Goal: Task Accomplishment & Management: Use online tool/utility

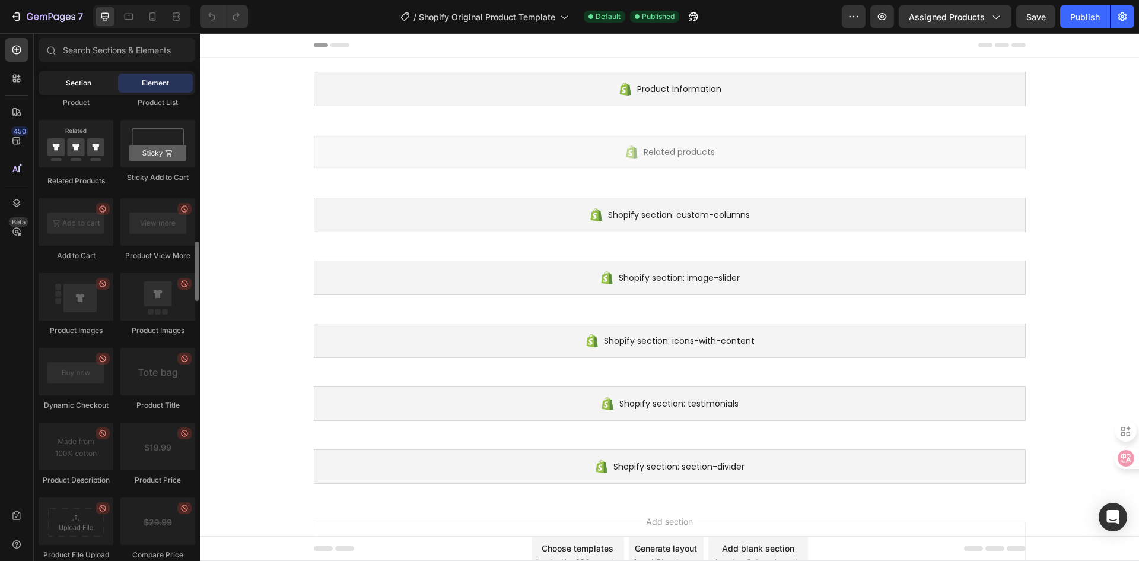
scroll to position [1601, 0]
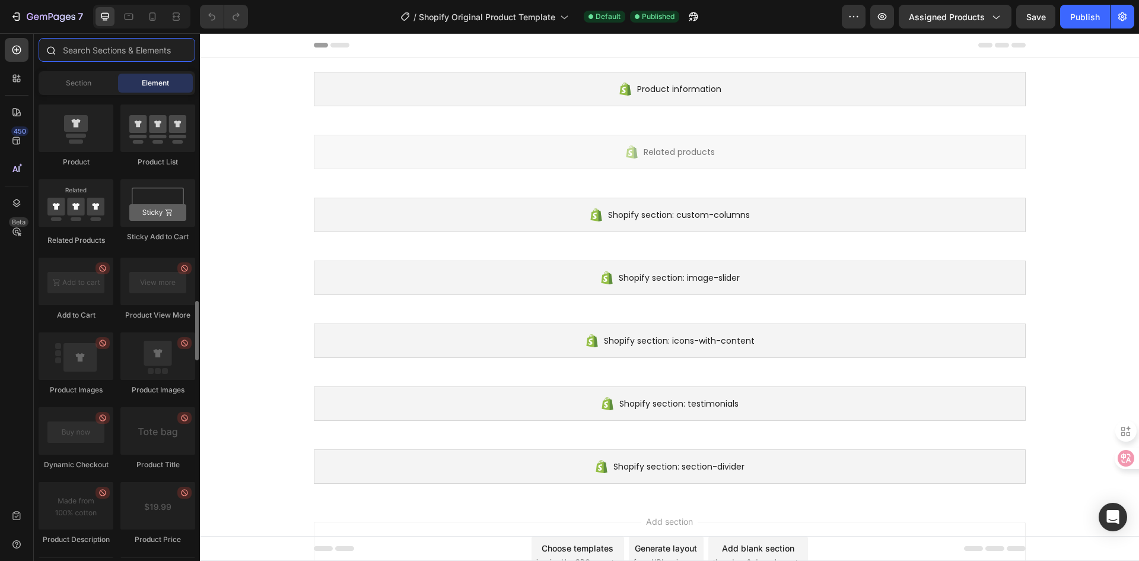
click at [81, 53] on input "text" at bounding box center [117, 50] width 157 height 24
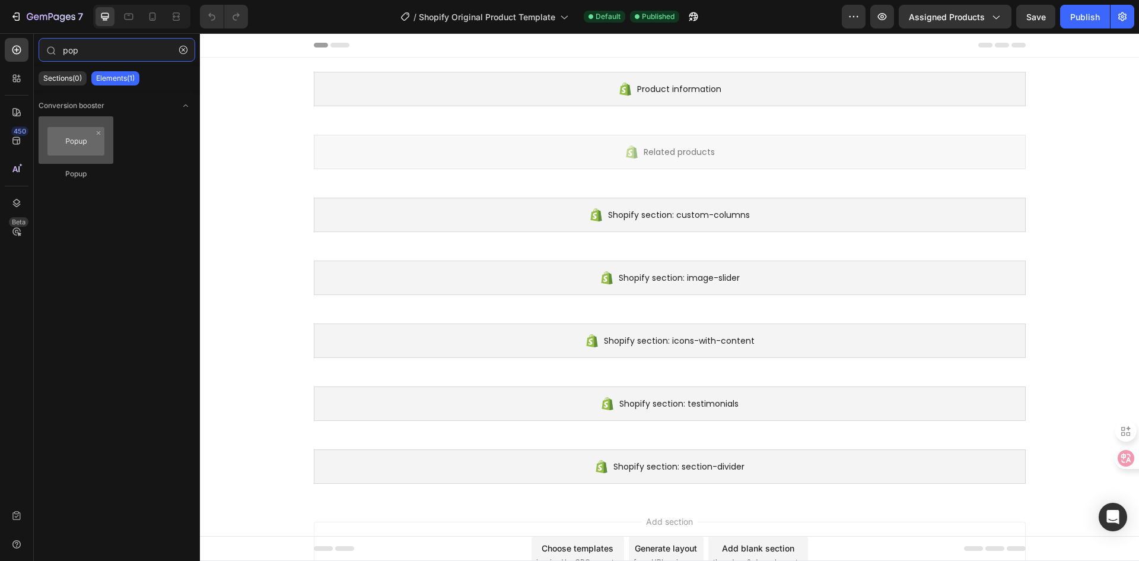
type input "pop"
click at [64, 142] on div at bounding box center [76, 139] width 75 height 47
drag, startPoint x: 73, startPoint y: 142, endPoint x: 65, endPoint y: 130, distance: 14.1
click at [65, 130] on div at bounding box center [76, 139] width 75 height 47
click at [66, 147] on div at bounding box center [76, 139] width 75 height 47
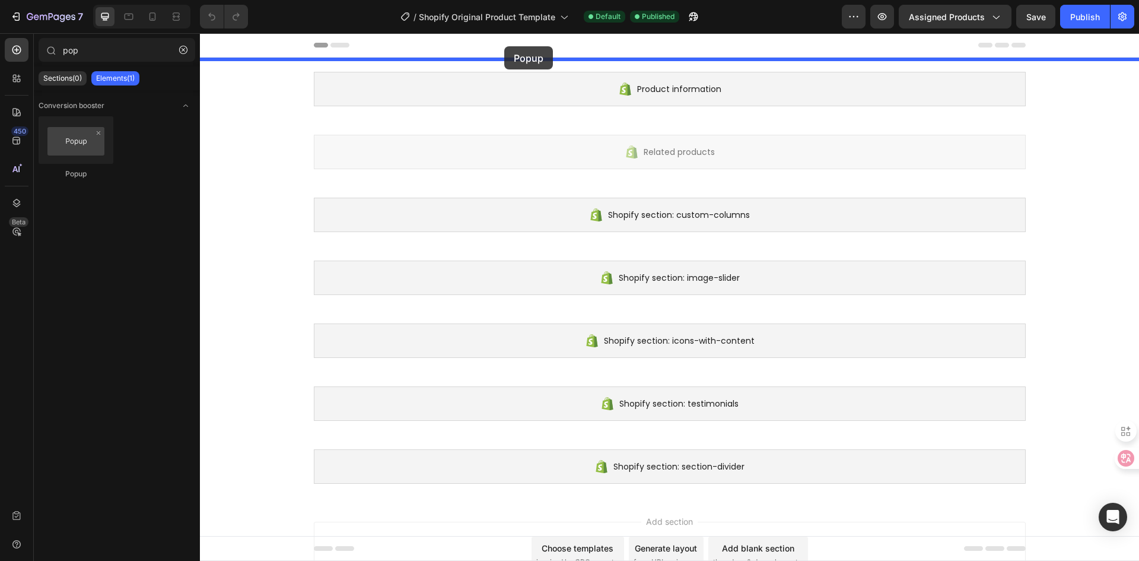
drag, startPoint x: 273, startPoint y: 194, endPoint x: 504, endPoint y: 46, distance: 274.5
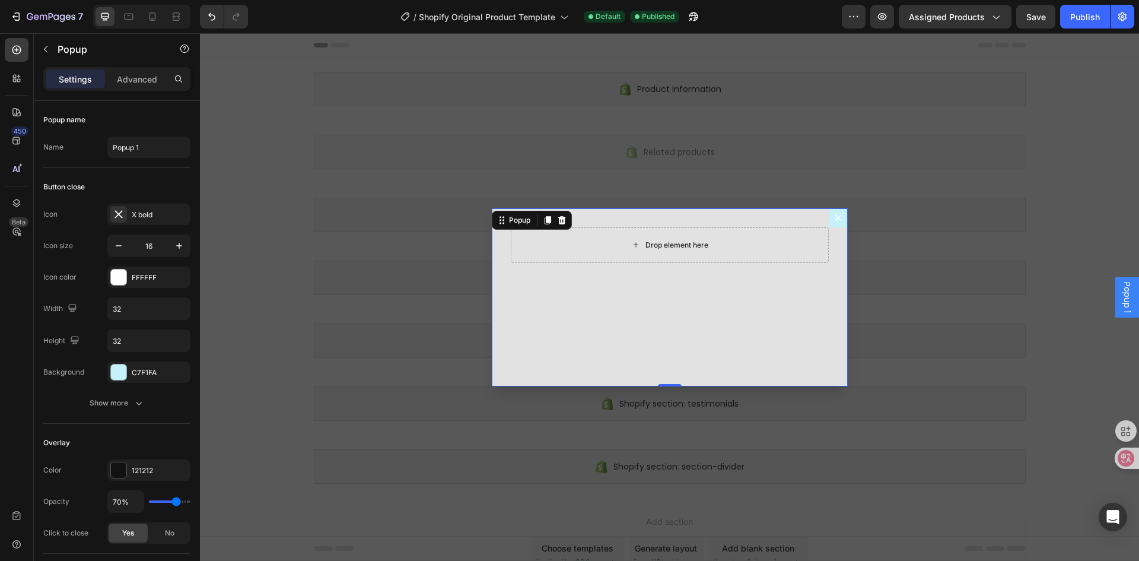
click at [666, 243] on div "Drop element here" at bounding box center [676, 244] width 63 height 9
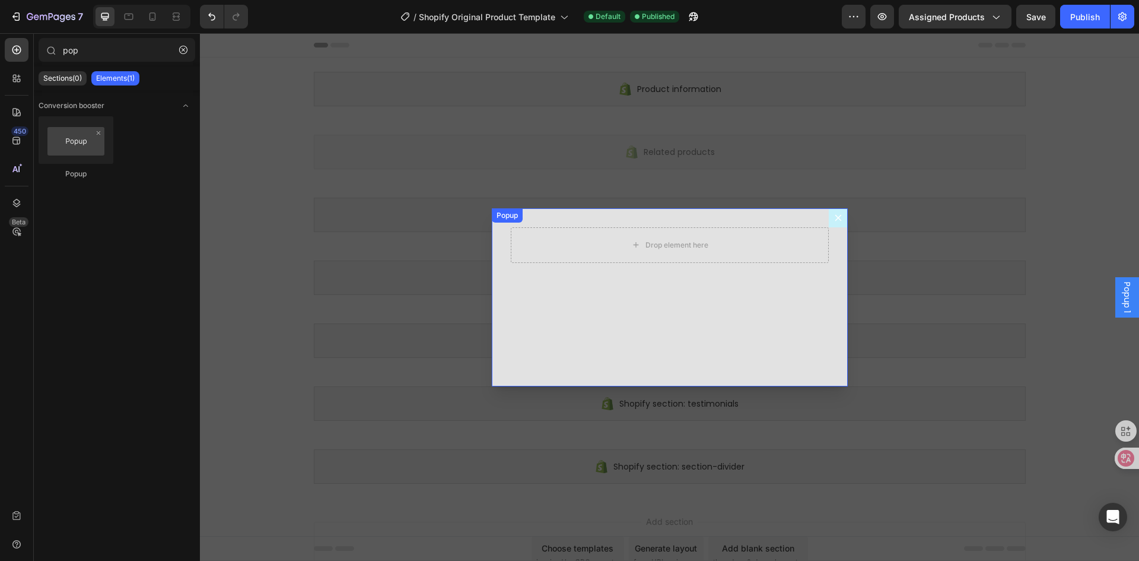
click at [588, 322] on div "Drop element here" at bounding box center [670, 297] width 356 height 178
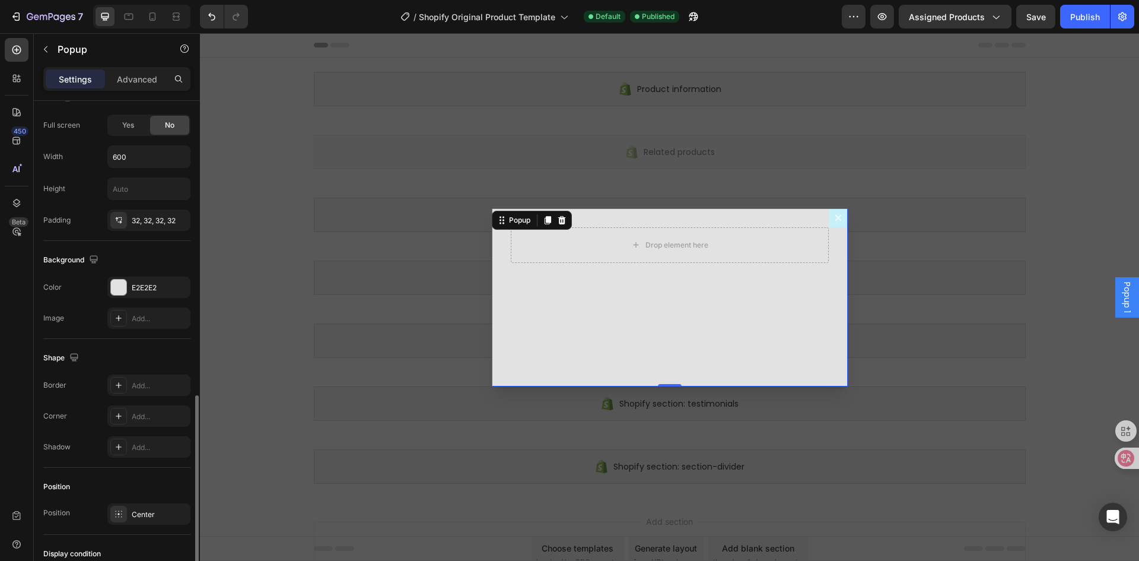
scroll to position [593, 0]
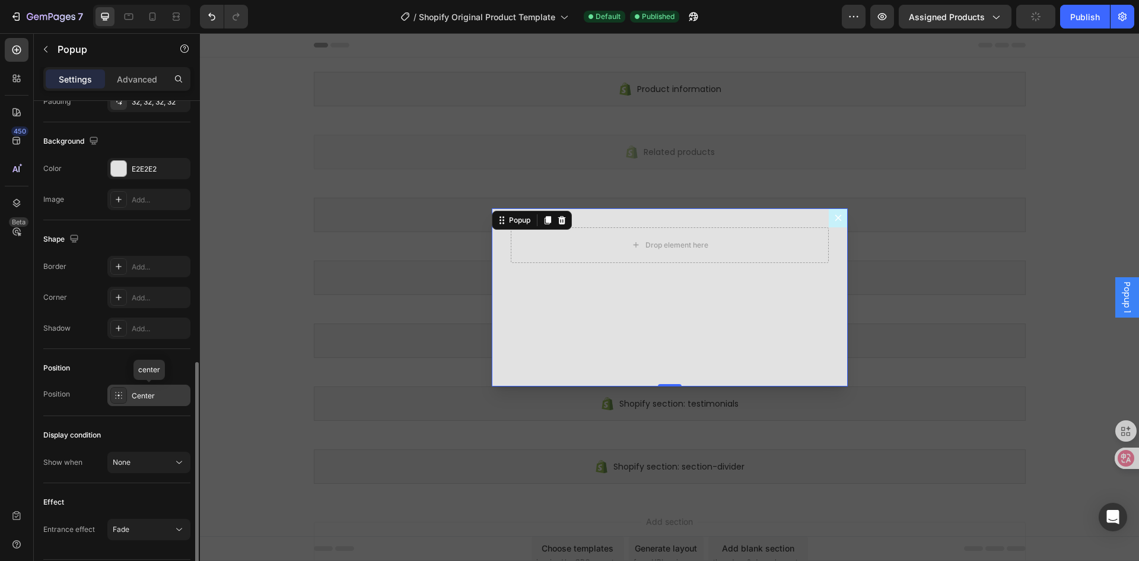
click at [147, 396] on div "Center" at bounding box center [160, 395] width 56 height 11
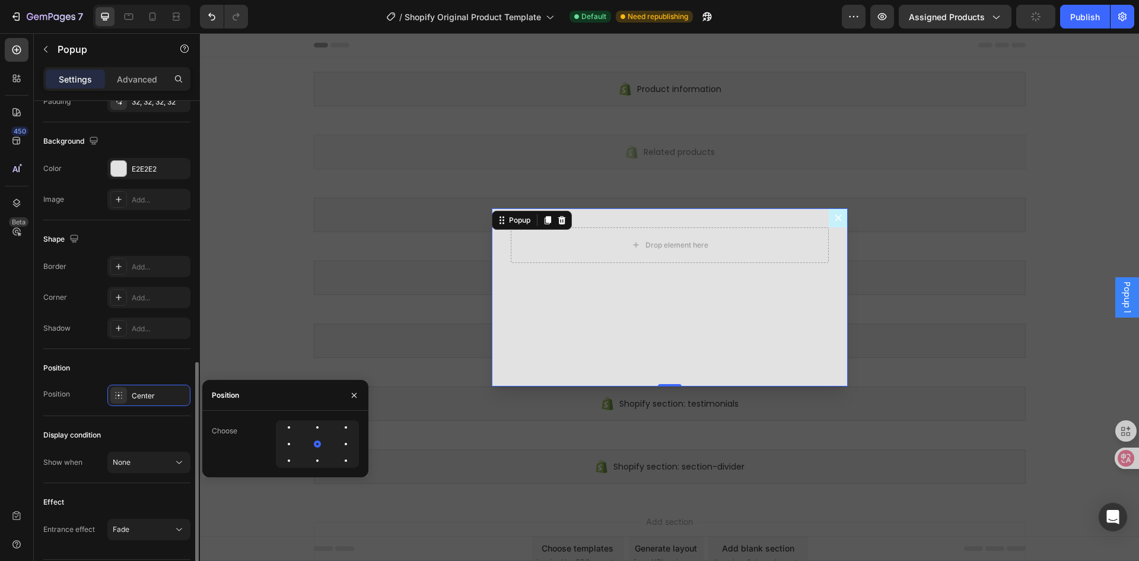
click at [141, 429] on div "Display condition" at bounding box center [116, 434] width 147 height 19
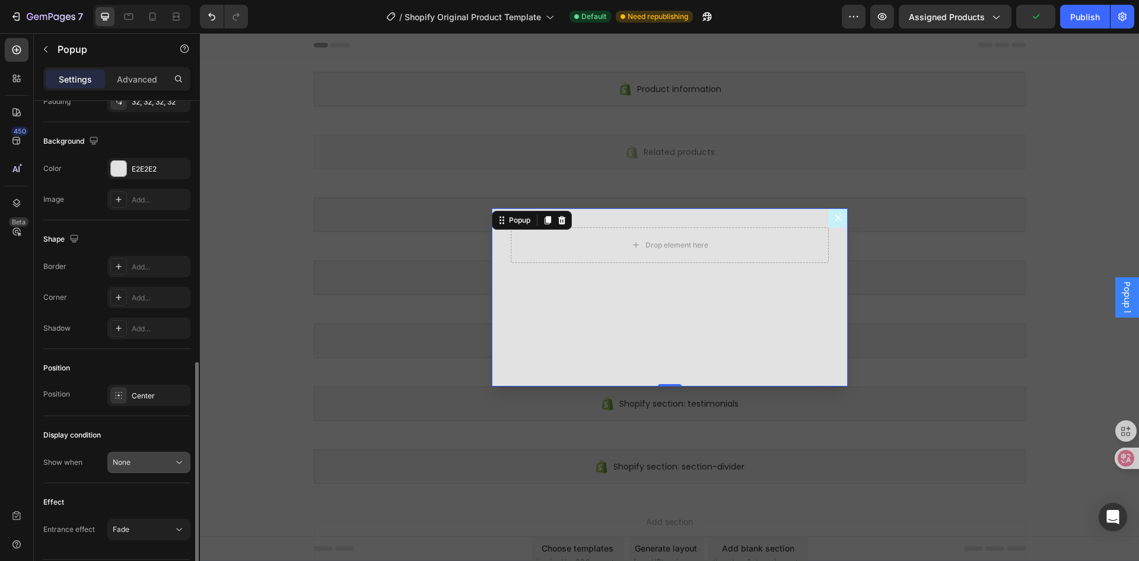
click at [157, 461] on div "None" at bounding box center [143, 462] width 61 height 11
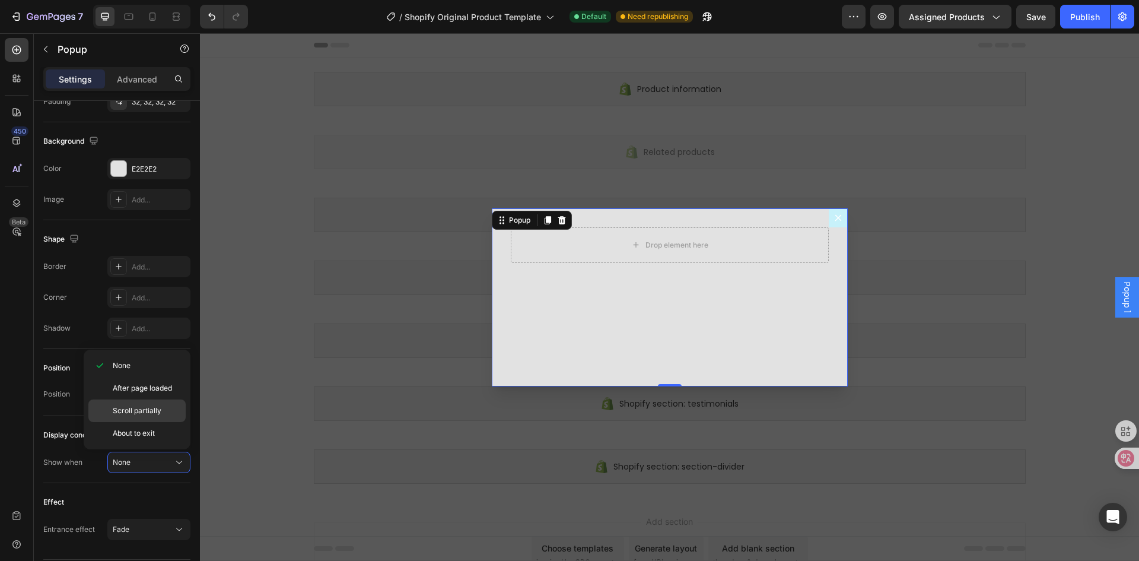
click at [157, 410] on span "Scroll partially" at bounding box center [137, 410] width 49 height 11
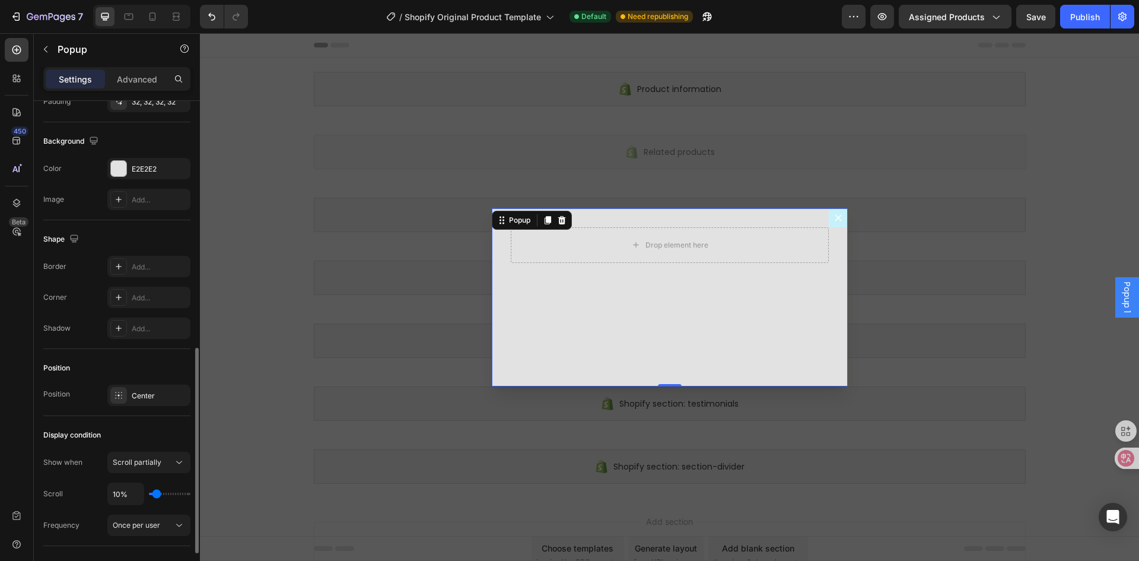
drag, startPoint x: 157, startPoint y: 486, endPoint x: 163, endPoint y: 488, distance: 6.0
click at [163, 488] on div "10%" at bounding box center [148, 493] width 83 height 23
type input "20%"
type input "20"
type input "22%"
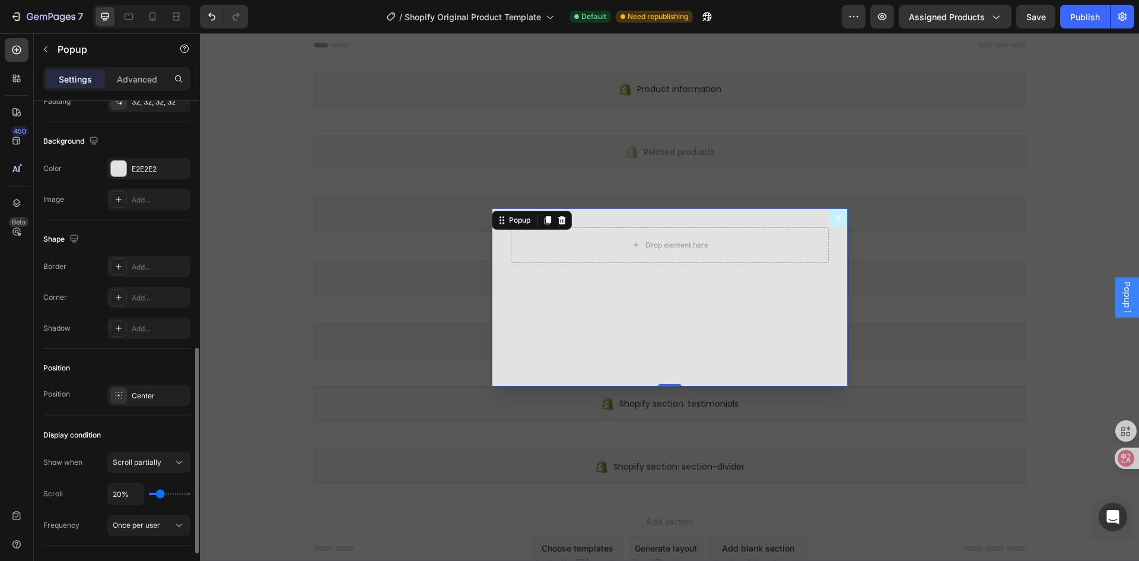
type input "22"
type input "30%"
type input "30"
type input "35%"
type input "35"
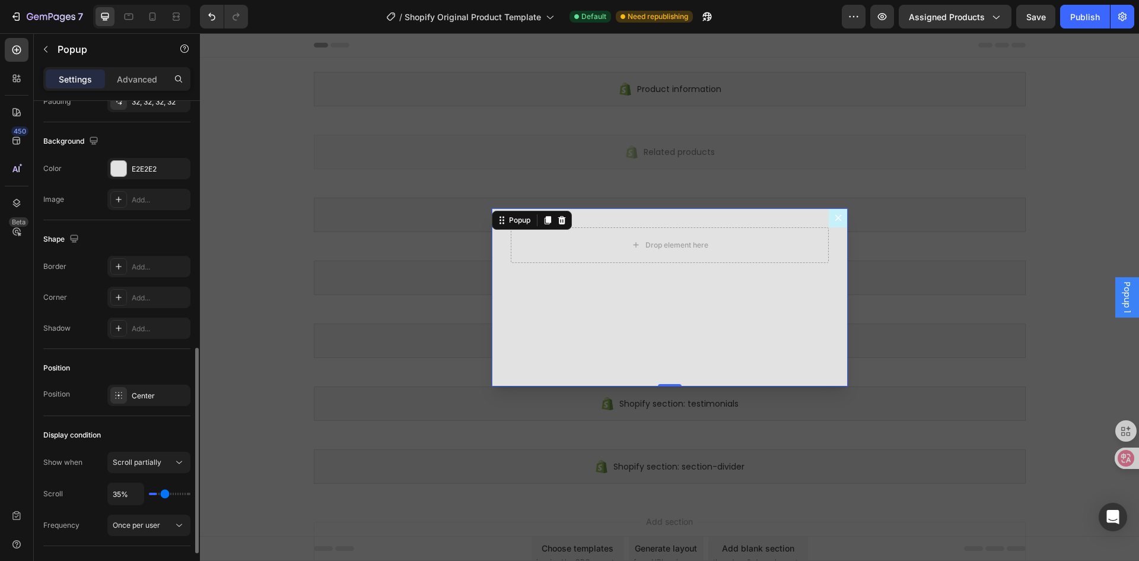
type input "41%"
type input "41"
type input "43%"
type input "43"
type input "44%"
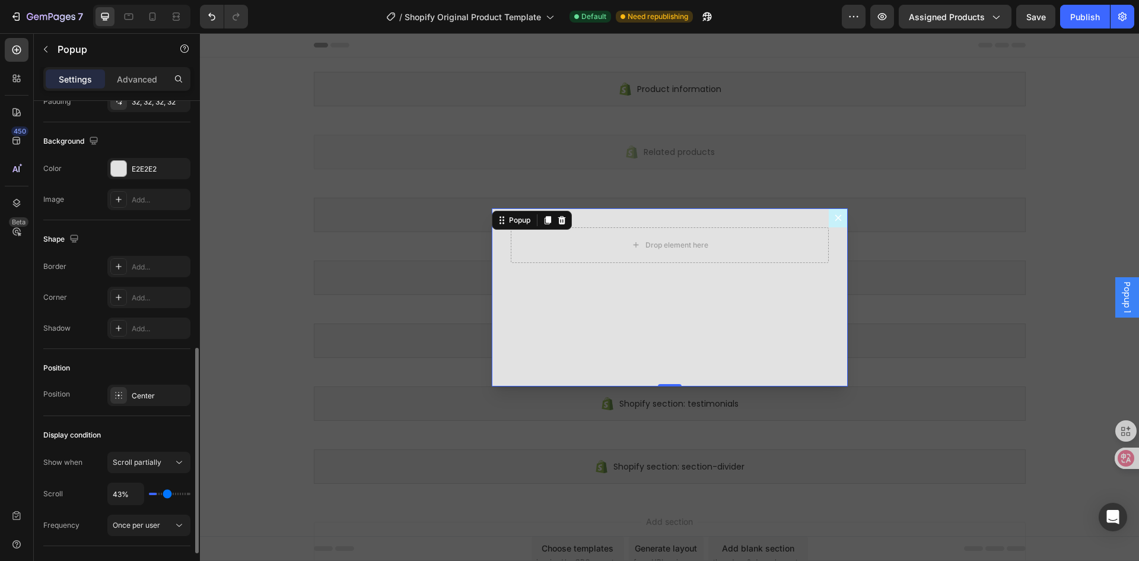
type input "44"
type input "46%"
type input "46"
type input "48%"
type input "48"
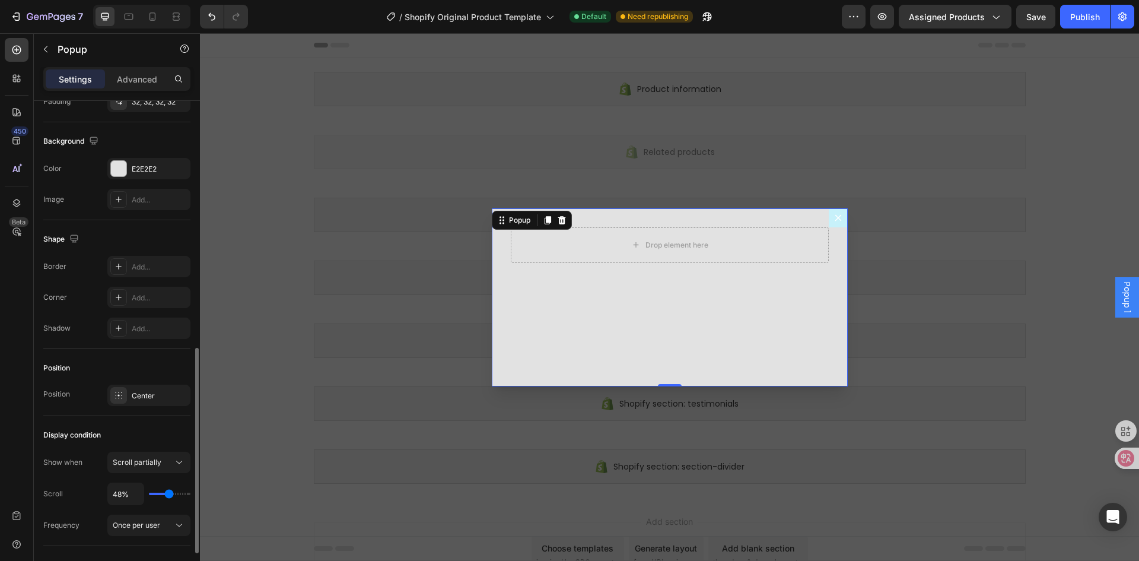
type input "46%"
type input "46"
type input "44%"
type input "44"
type input "43%"
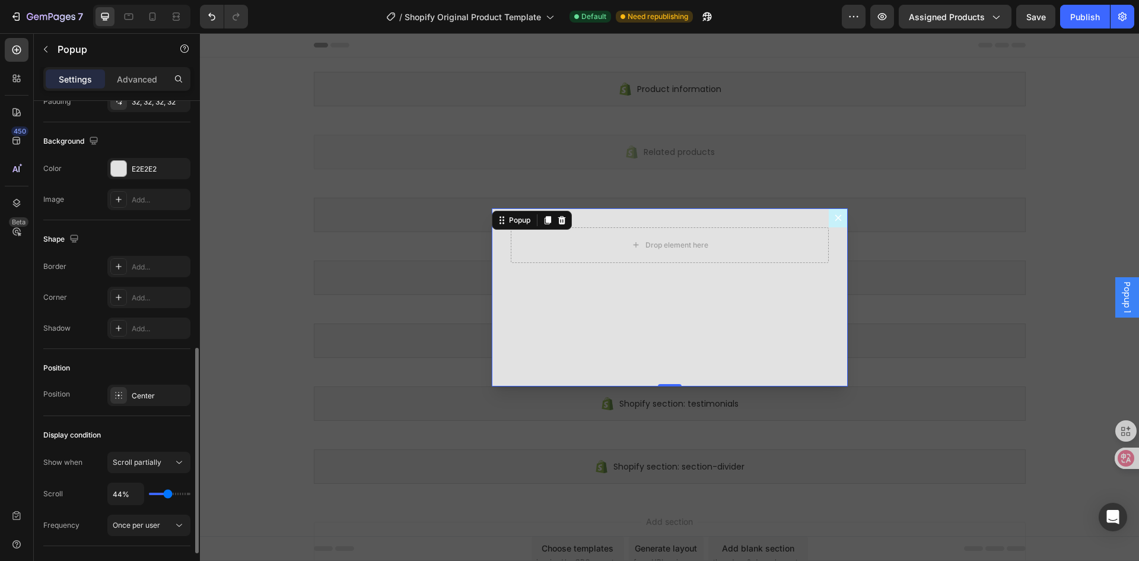
type input "43"
type input "41%"
type input "41"
type input "39%"
type input "39"
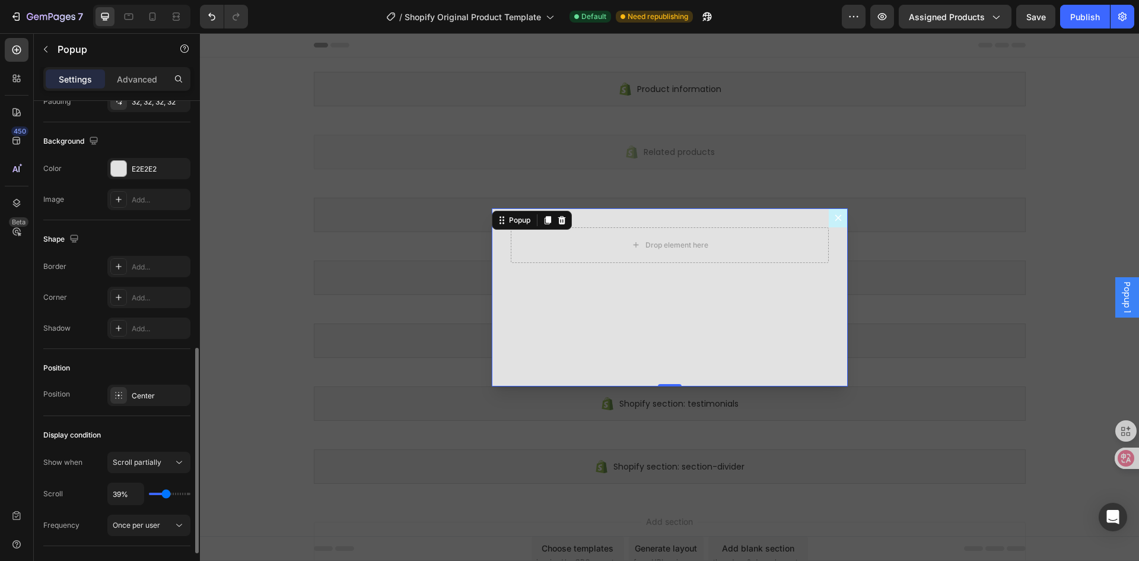
type input "41%"
type input "41"
type input "43%"
type input "43"
type input "44%"
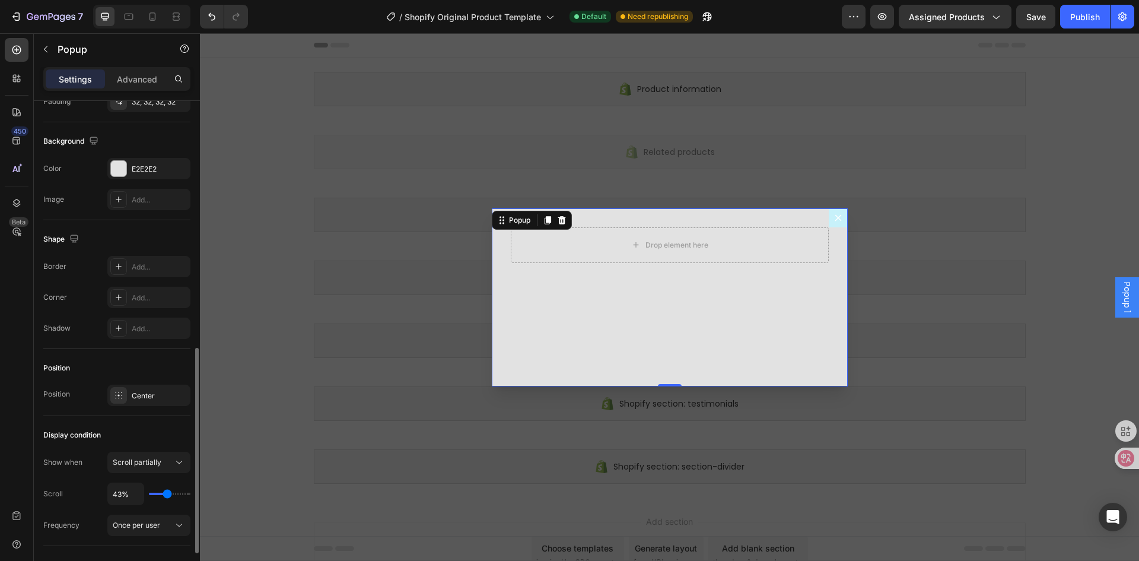
type input "44"
type input "46%"
type input "46"
type input "48%"
type input "48"
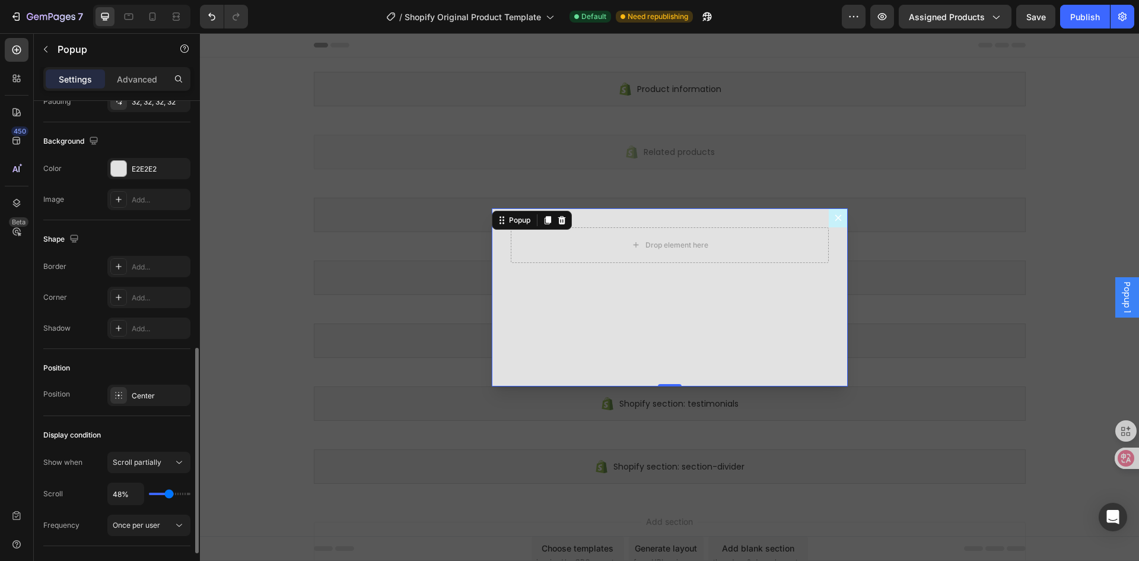
type input "46%"
type input "46"
type input "44%"
type input "44"
type input "43%"
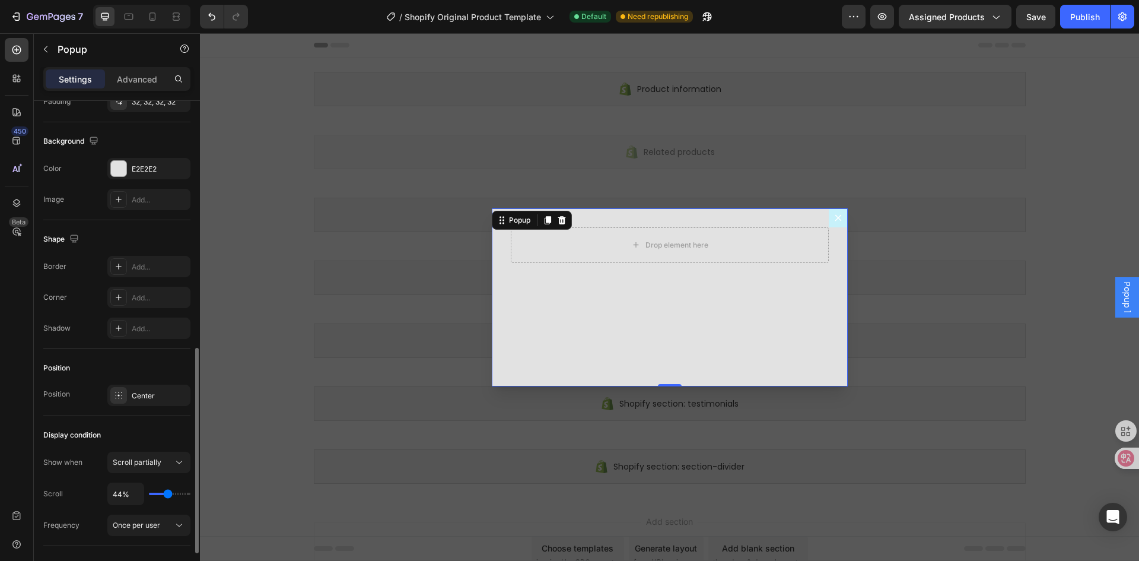
type input "43"
type input "41%"
type input "41"
type input "39%"
type input "39"
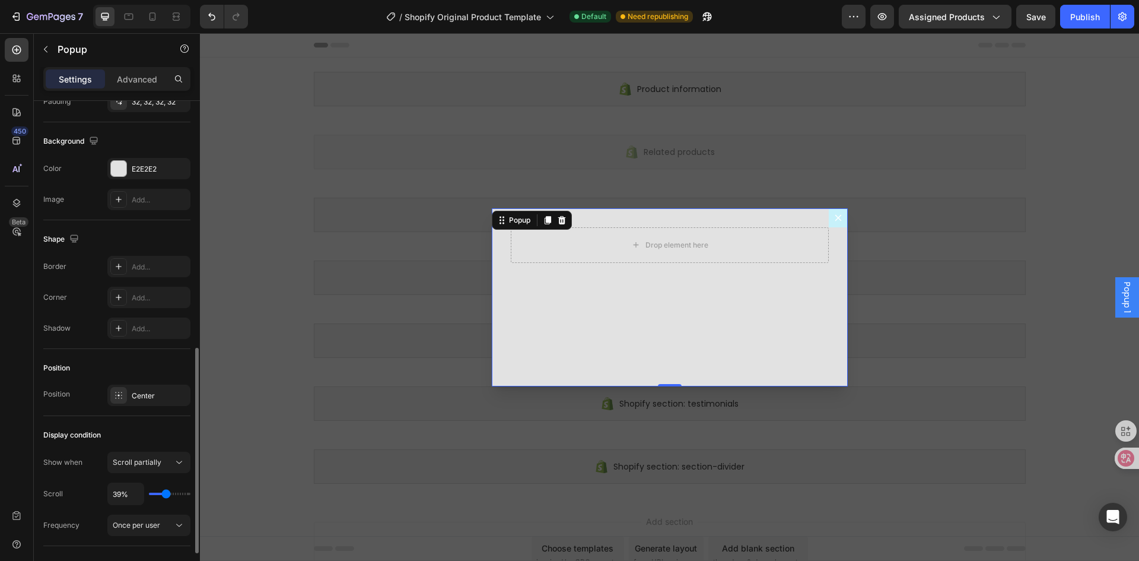
type input "37%"
type input "37"
type input "35%"
type input "35"
type input "33%"
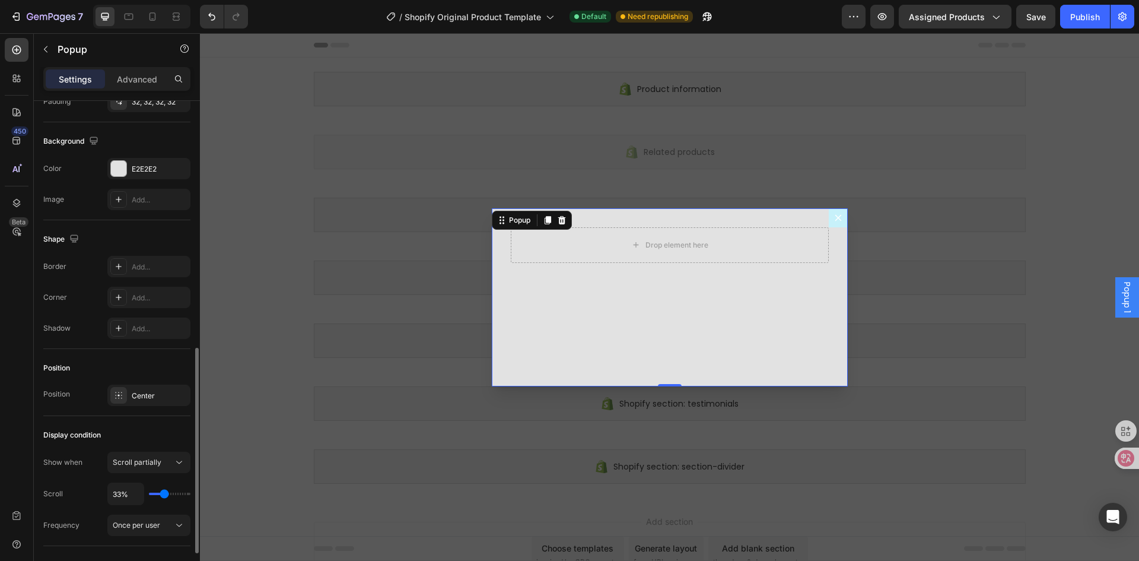
drag, startPoint x: 160, startPoint y: 491, endPoint x: 164, endPoint y: 495, distance: 6.3
type input "33"
click at [164, 495] on input "range" at bounding box center [170, 493] width 42 height 2
click at [154, 526] on span "Once per user" at bounding box center [136, 524] width 47 height 9
click at [147, 482] on div "Each visit time" at bounding box center [136, 473] width 97 height 23
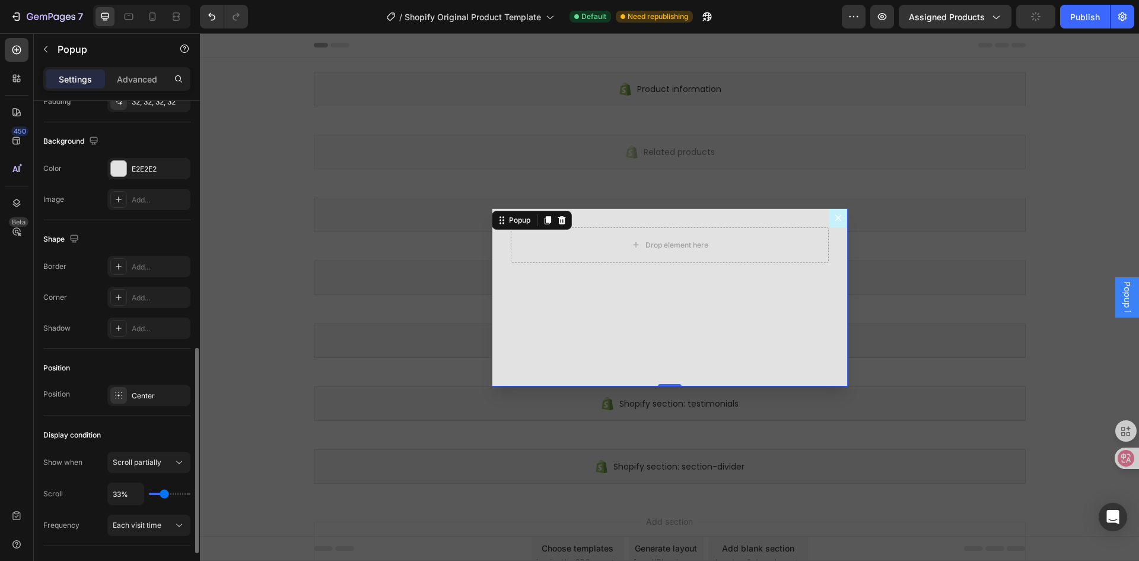
scroll to position [692, 0]
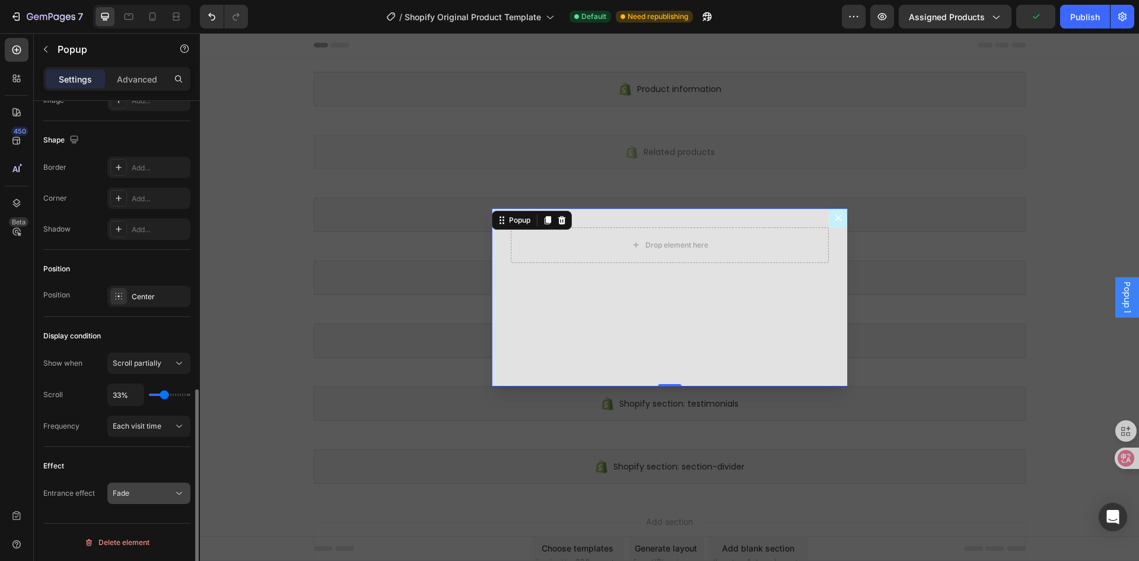
click at [146, 495] on div "Fade" at bounding box center [143, 493] width 61 height 11
click at [59, 446] on div "Display condition Show when Scroll partially Scroll 33% Frequency Each visit ti…" at bounding box center [116, 382] width 147 height 130
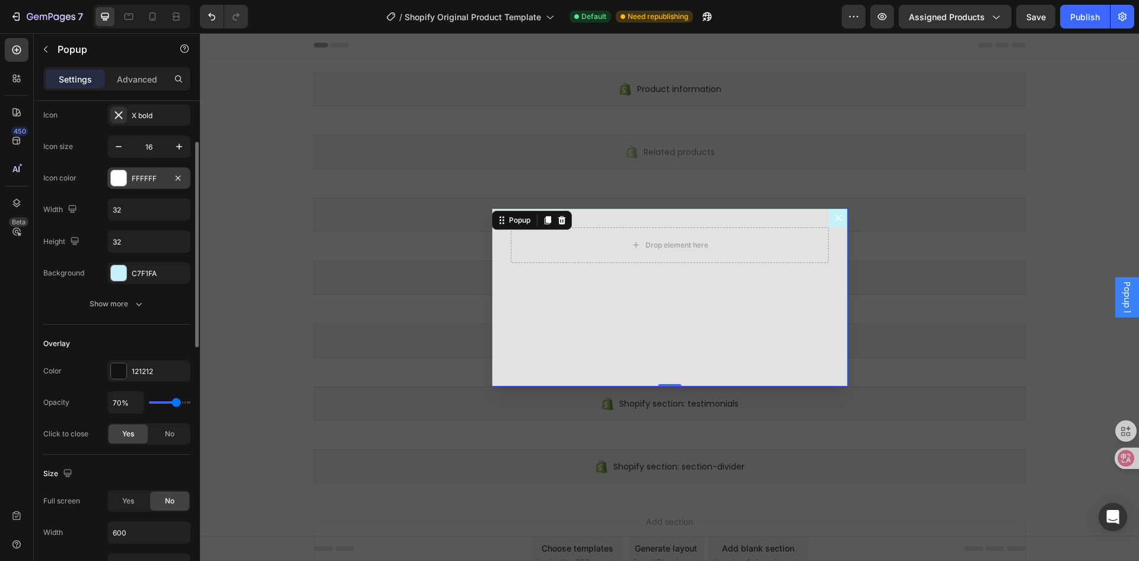
scroll to position [0, 0]
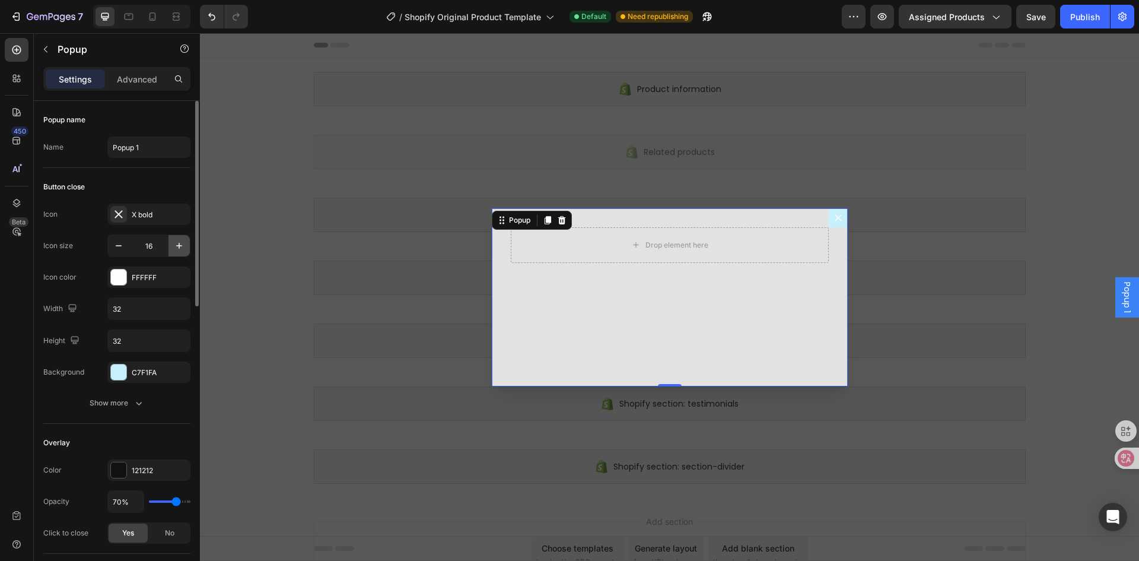
click at [175, 245] on icon "button" at bounding box center [179, 246] width 12 height 12
click at [111, 243] on button "button" at bounding box center [118, 245] width 21 height 21
type input "16"
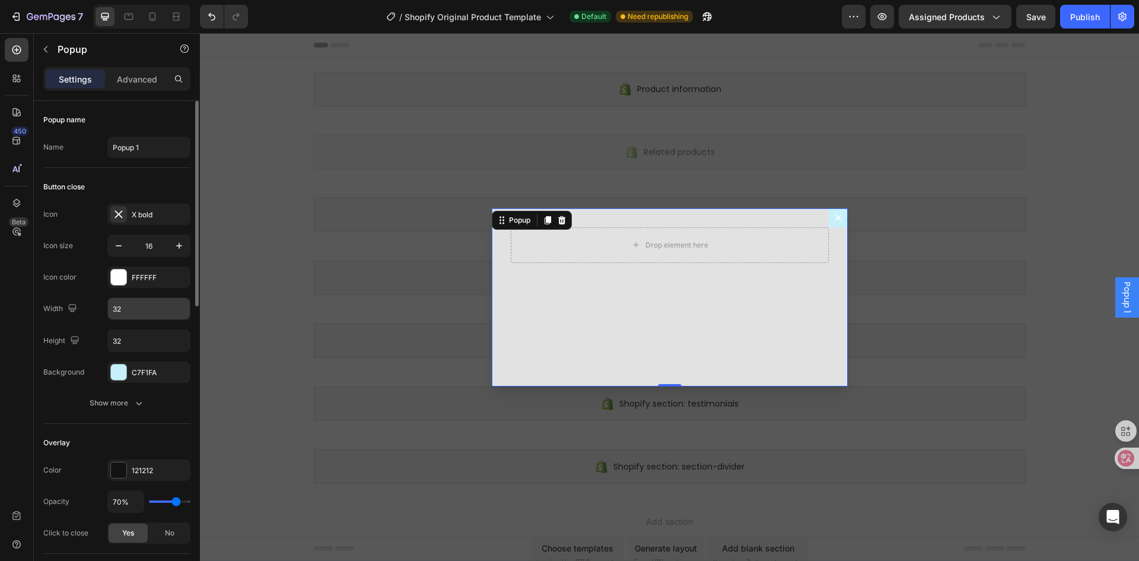
click at [133, 308] on input "32" at bounding box center [149, 308] width 82 height 21
click at [50, 339] on div "Height" at bounding box center [62, 341] width 39 height 16
type input "32"
click at [110, 393] on button "Show more" at bounding box center [116, 402] width 147 height 21
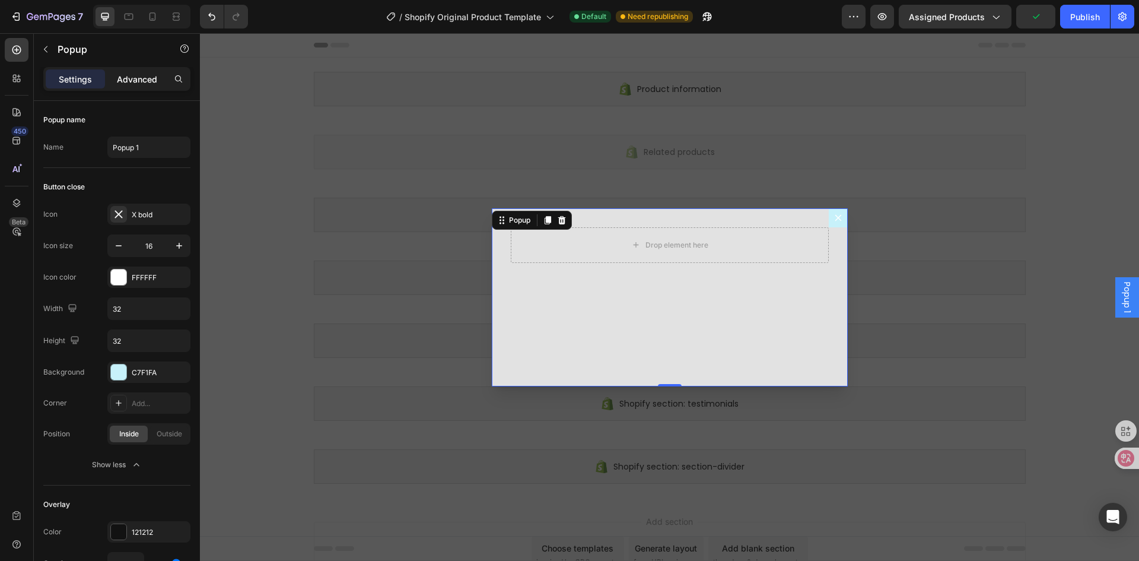
click at [128, 82] on p "Advanced" at bounding box center [137, 79] width 40 height 12
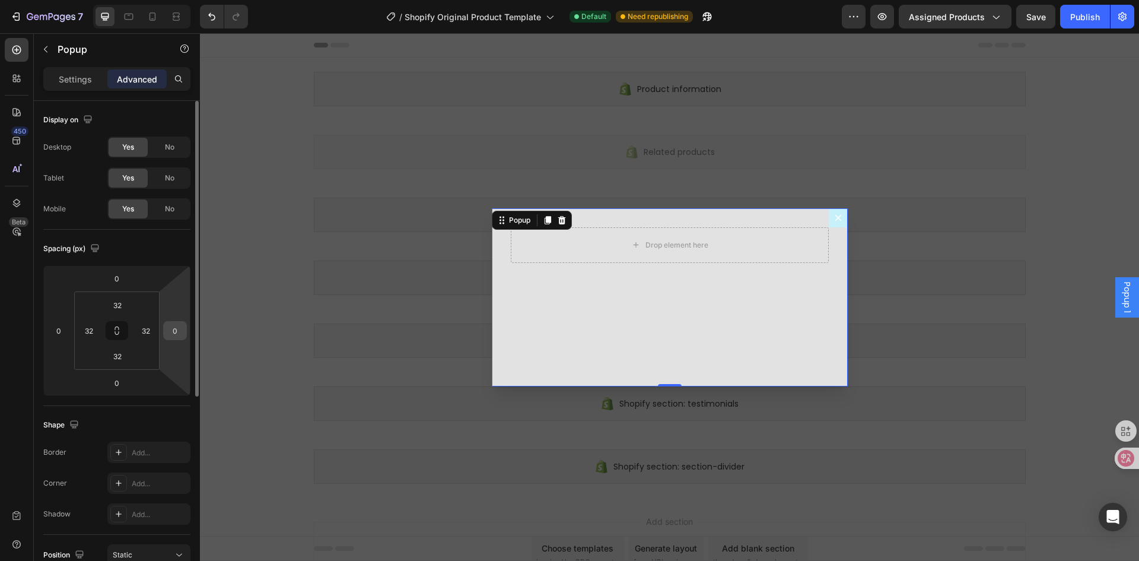
click at [179, 336] on input "0" at bounding box center [175, 330] width 18 height 18
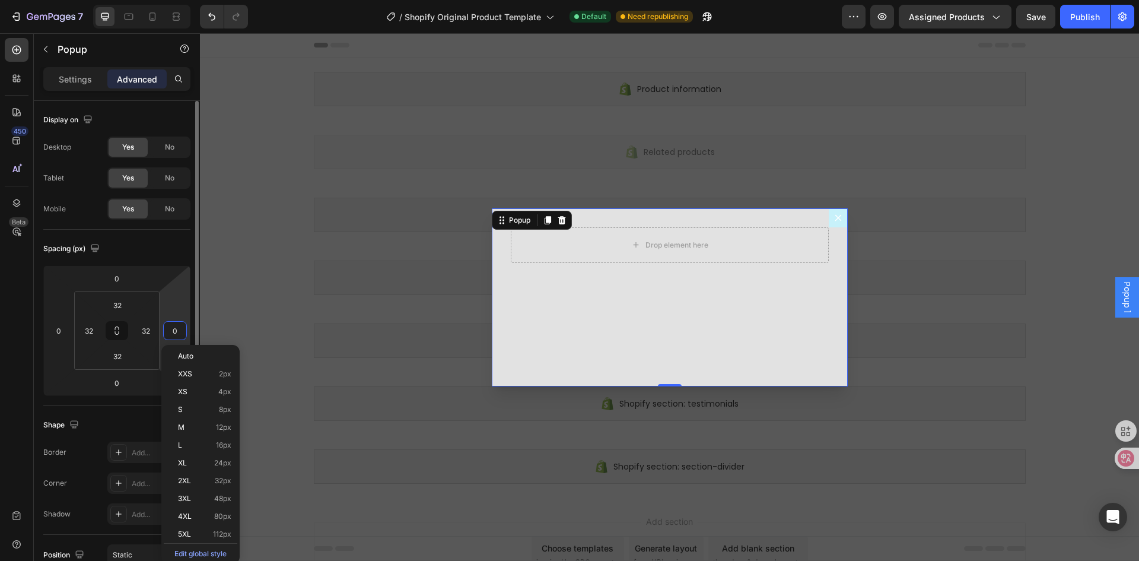
click at [179, 336] on input "0" at bounding box center [175, 330] width 18 height 18
click at [190, 379] on div "XXS 2px" at bounding box center [201, 374] width 74 height 18
type input "2"
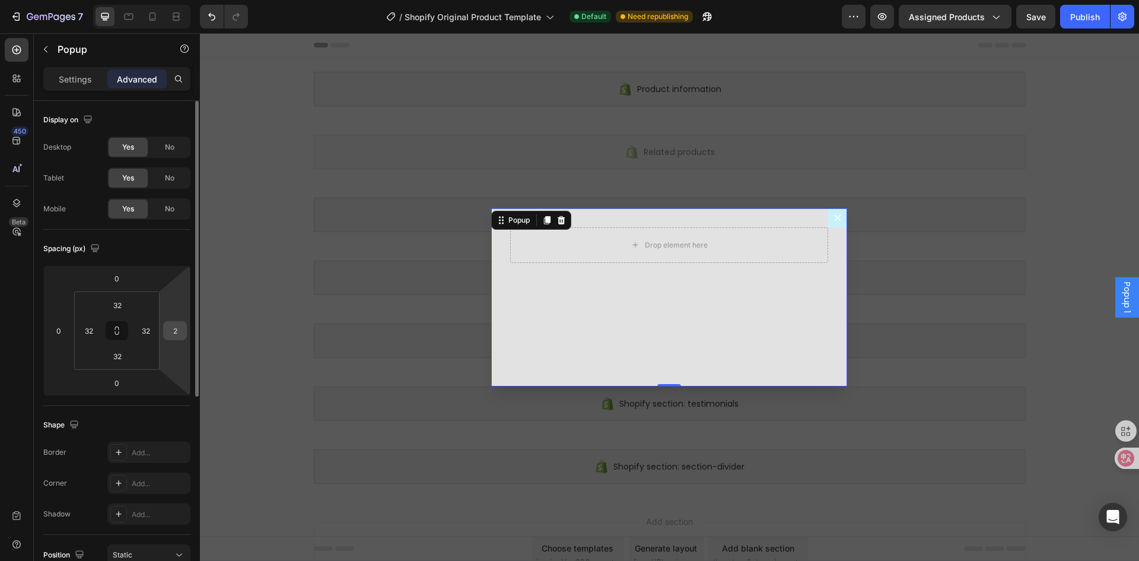
click at [180, 332] on input "2" at bounding box center [175, 330] width 18 height 18
type input "0"
click at [23, 282] on div "450 Beta" at bounding box center [17, 271] width 24 height 466
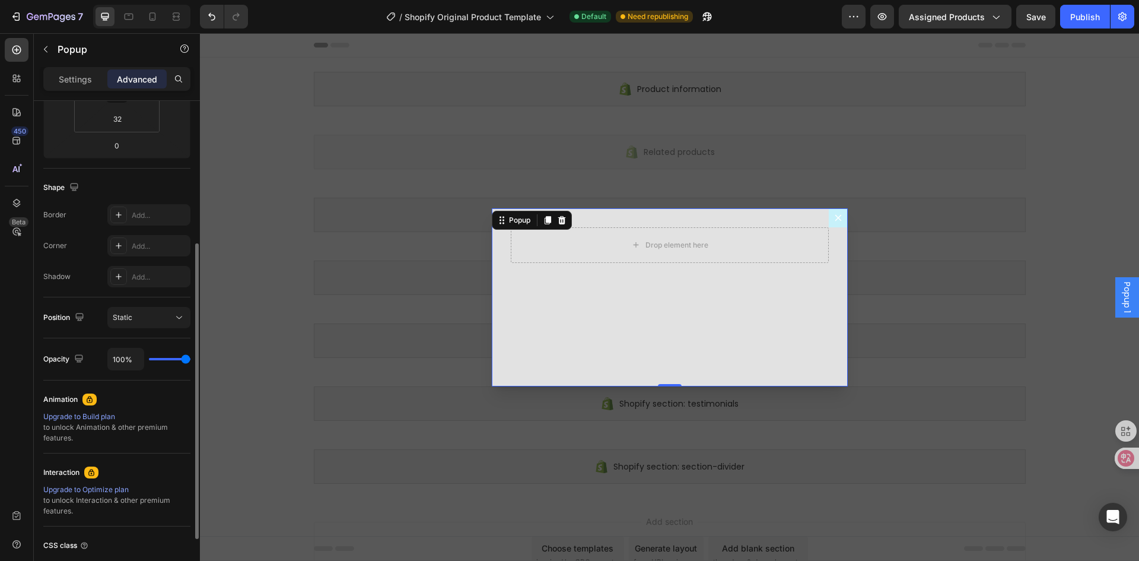
scroll to position [330, 0]
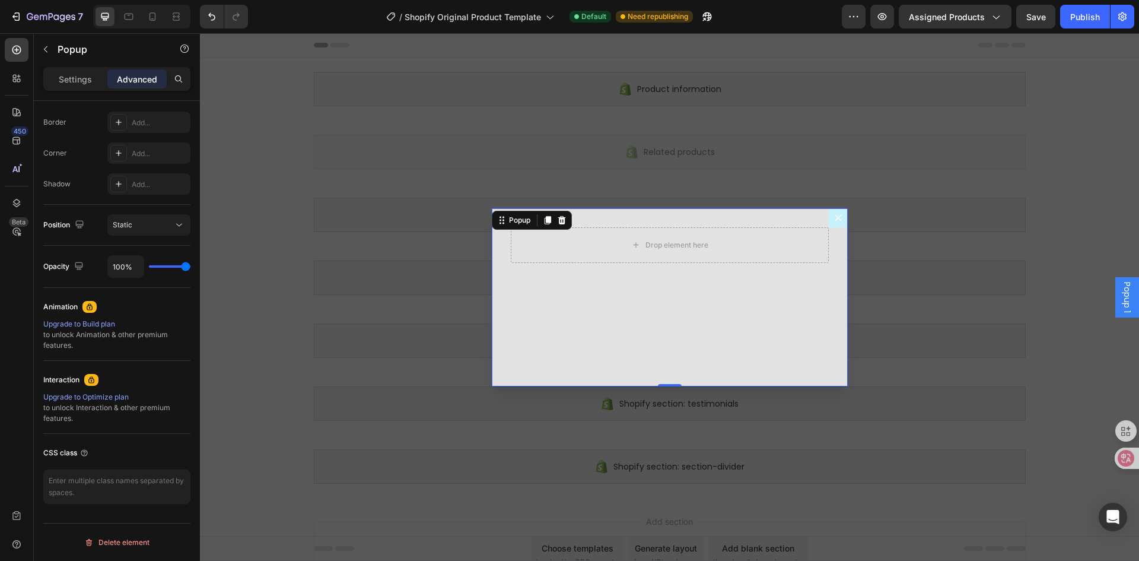
click at [706, 307] on div "Drop element here" at bounding box center [670, 297] width 356 height 178
click at [95, 83] on div "Settings" at bounding box center [75, 78] width 59 height 19
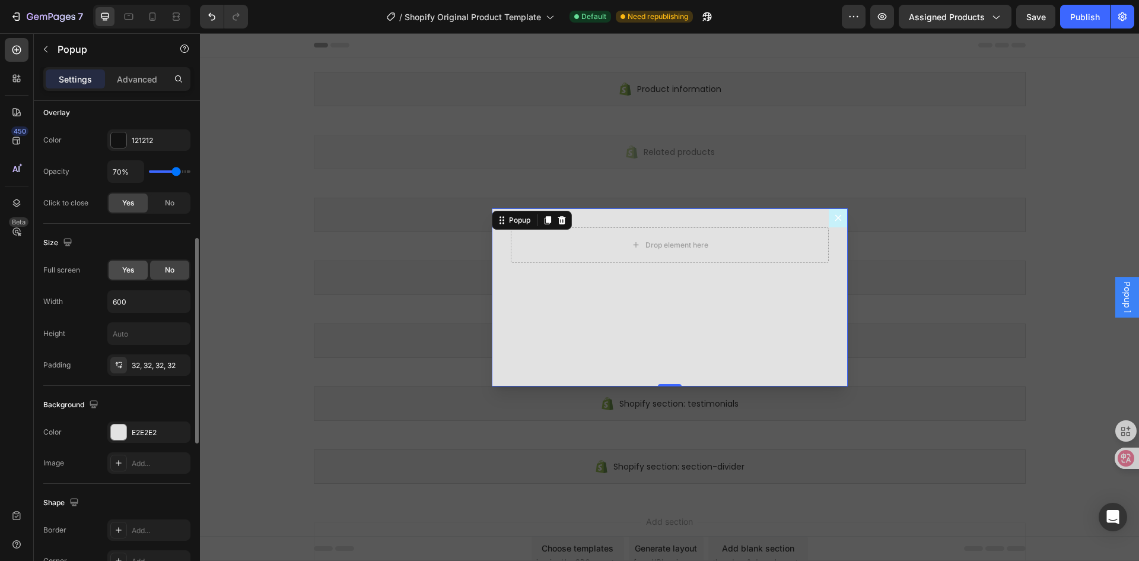
click at [138, 268] on div "Yes" at bounding box center [128, 269] width 39 height 19
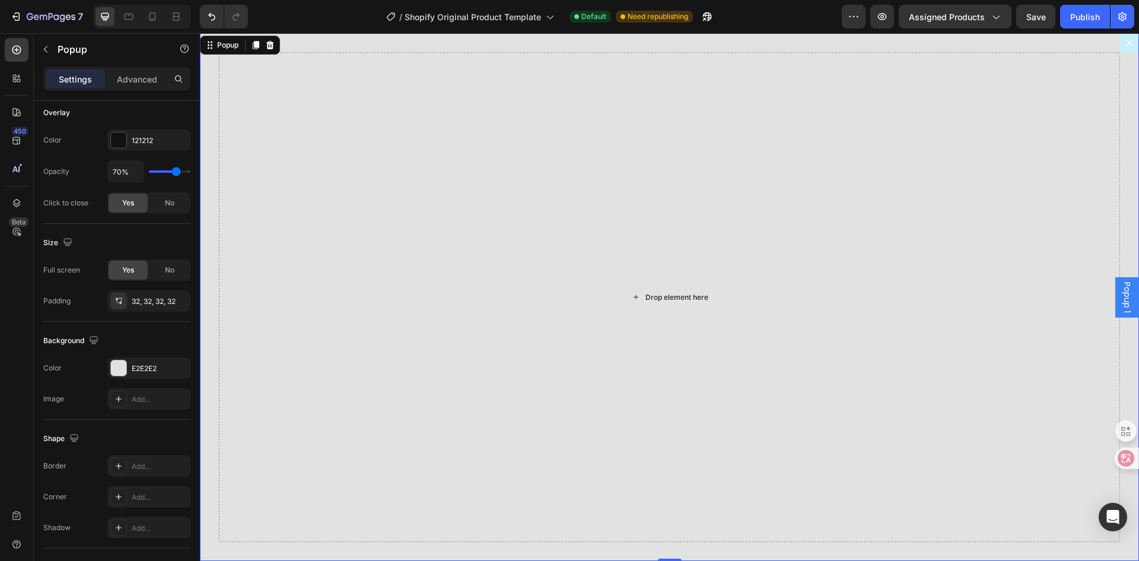
click at [666, 293] on div "Drop element here" at bounding box center [676, 296] width 63 height 9
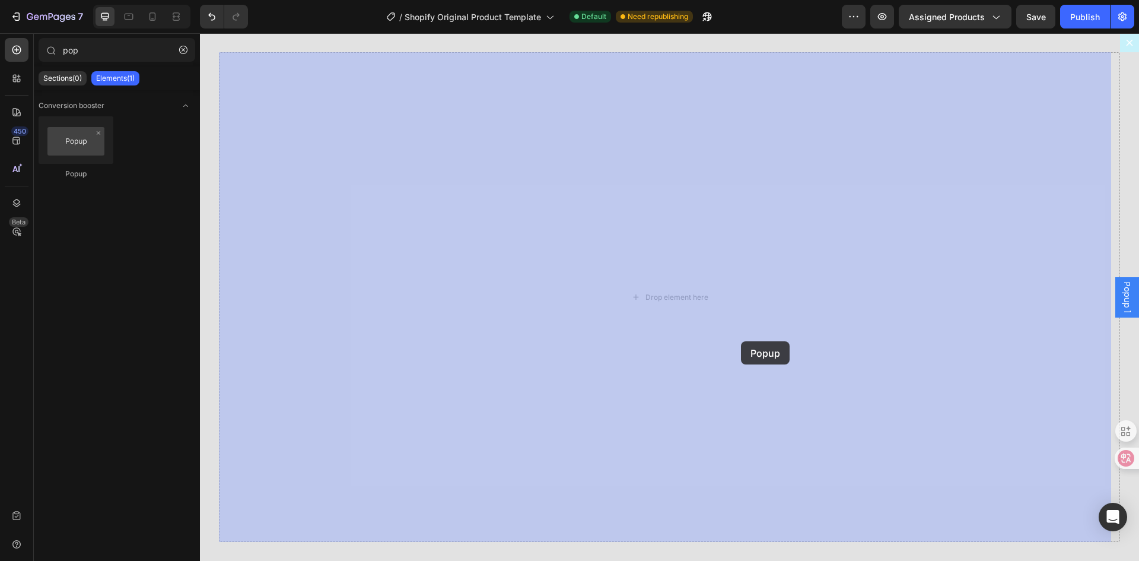
drag, startPoint x: 274, startPoint y: 189, endPoint x: 734, endPoint y: 331, distance: 481.6
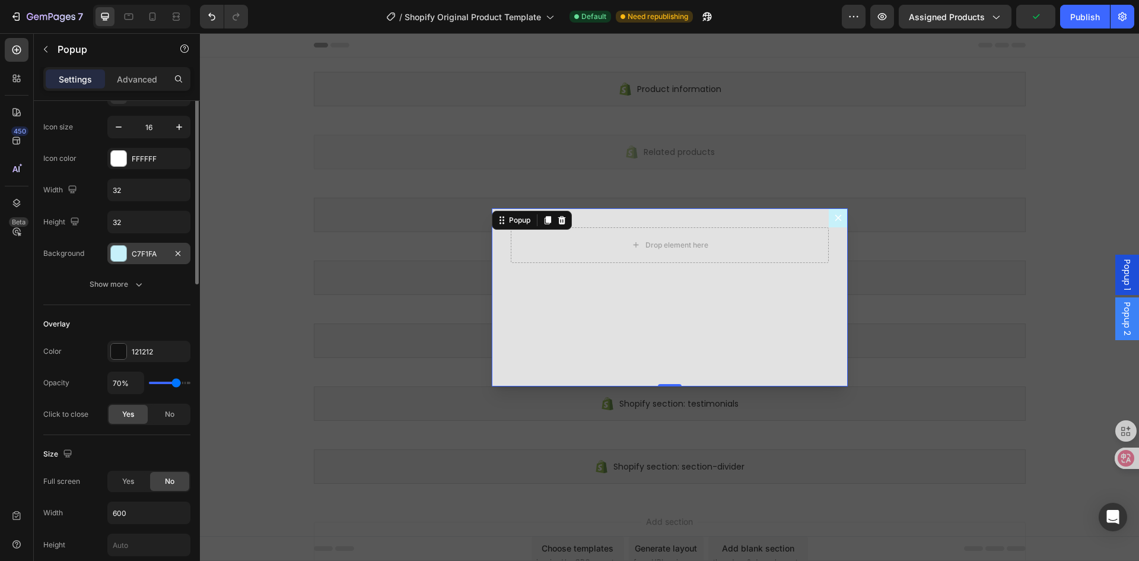
scroll to position [178, 0]
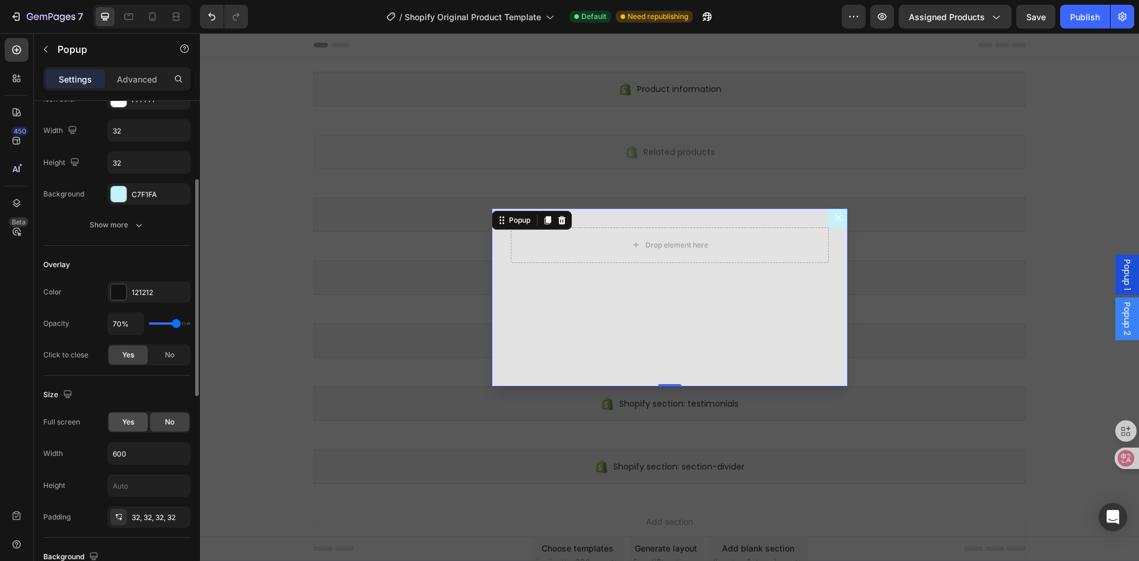
click at [129, 414] on div "Yes" at bounding box center [128, 421] width 39 height 19
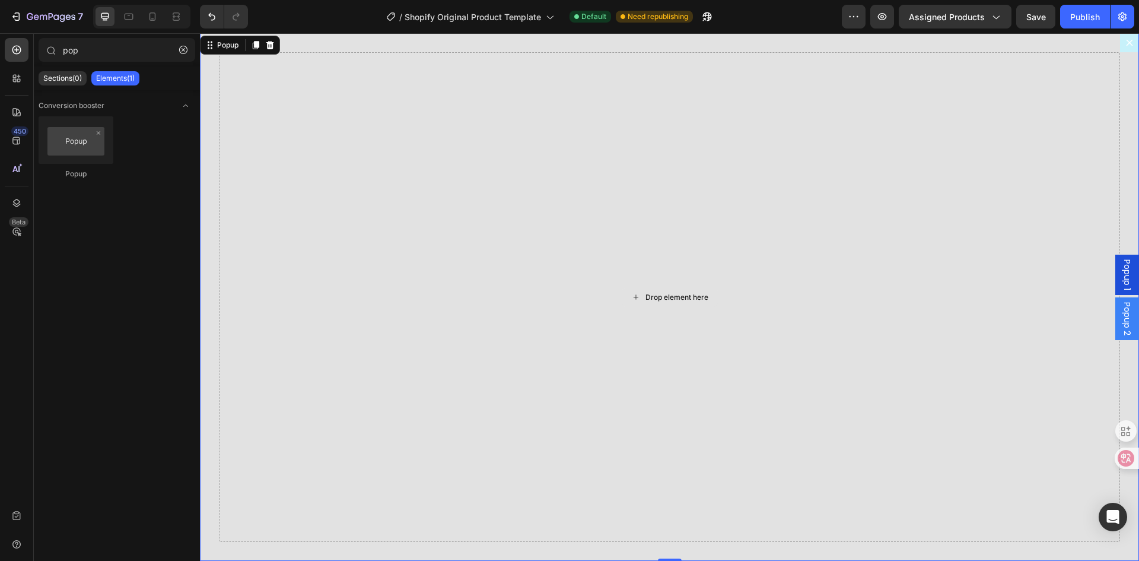
click at [669, 290] on div "Drop element here" at bounding box center [670, 297] width 96 height 19
click at [80, 58] on input "pop" at bounding box center [117, 50] width 157 height 24
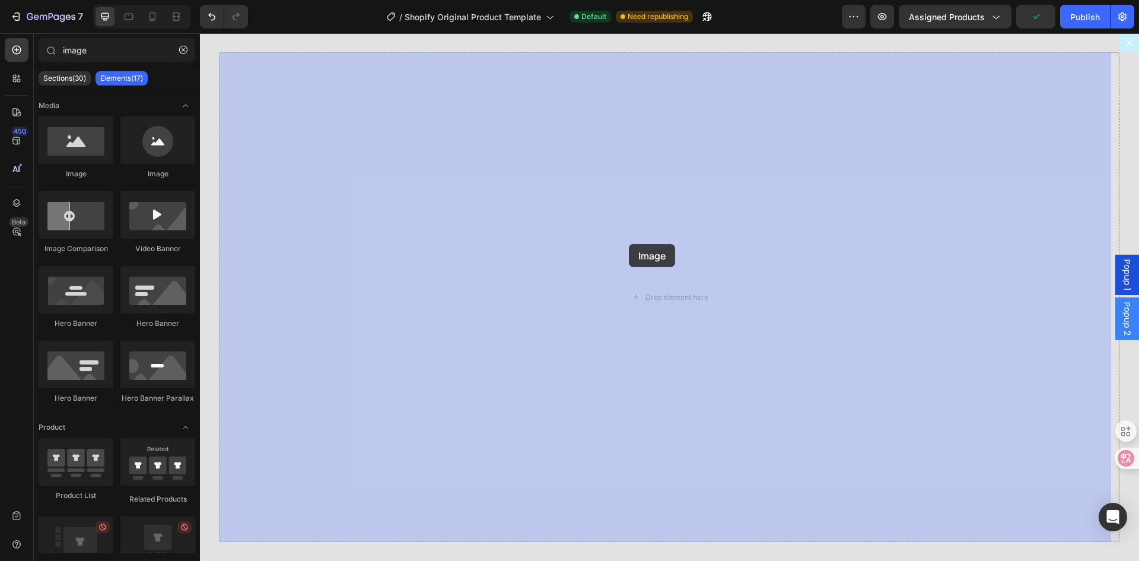
drag, startPoint x: 274, startPoint y: 182, endPoint x: 645, endPoint y: 246, distance: 376.1
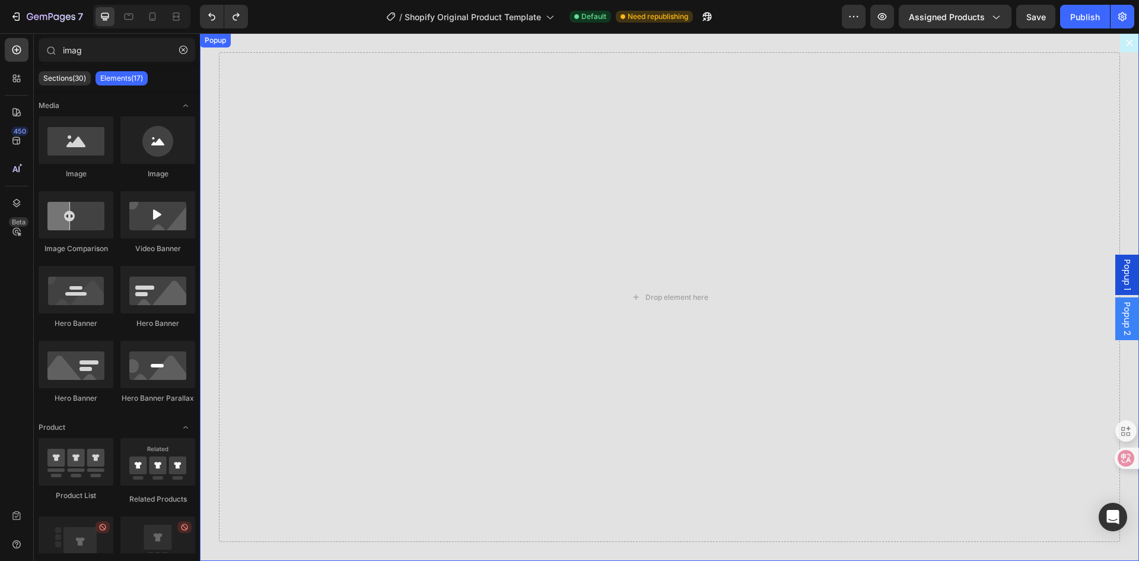
scroll to position [0, 0]
click at [80, 49] on input "imag" at bounding box center [117, 50] width 157 height 24
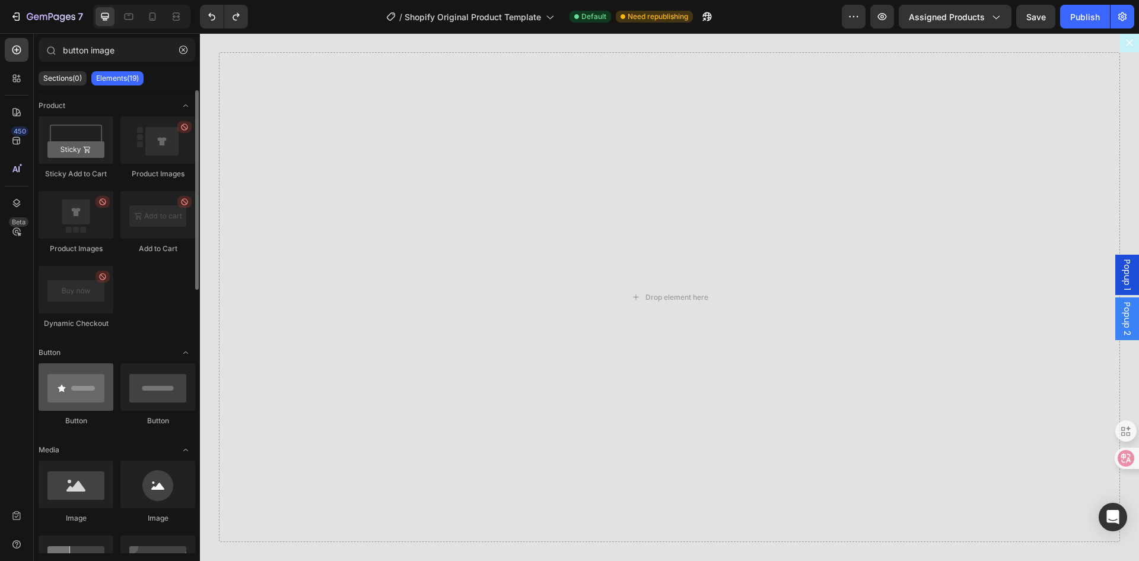
click at [77, 406] on div at bounding box center [76, 386] width 75 height 47
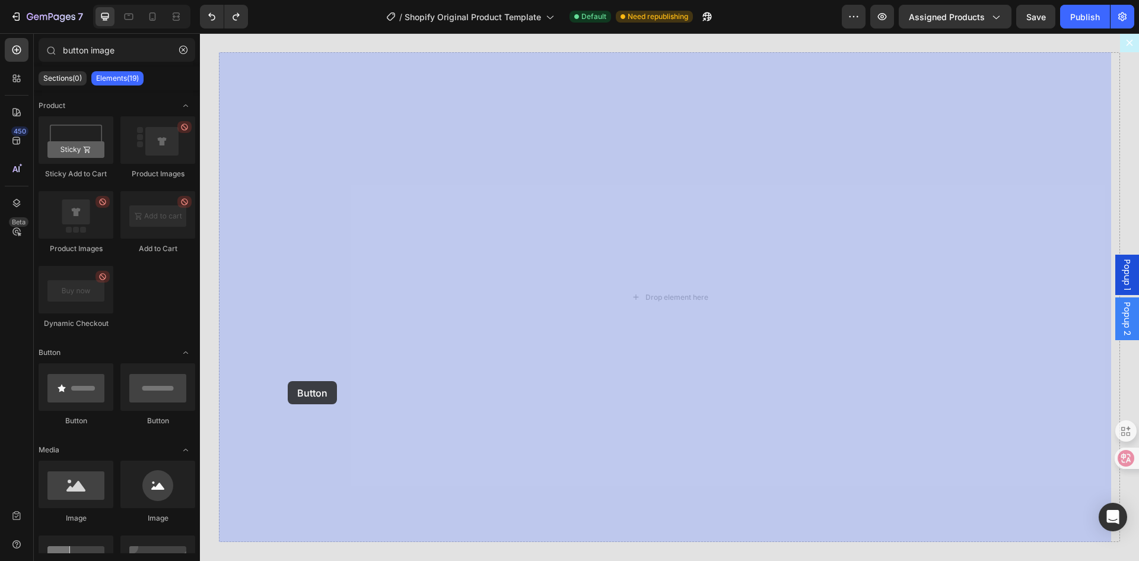
drag, startPoint x: 277, startPoint y: 440, endPoint x: 545, endPoint y: 310, distance: 297.4
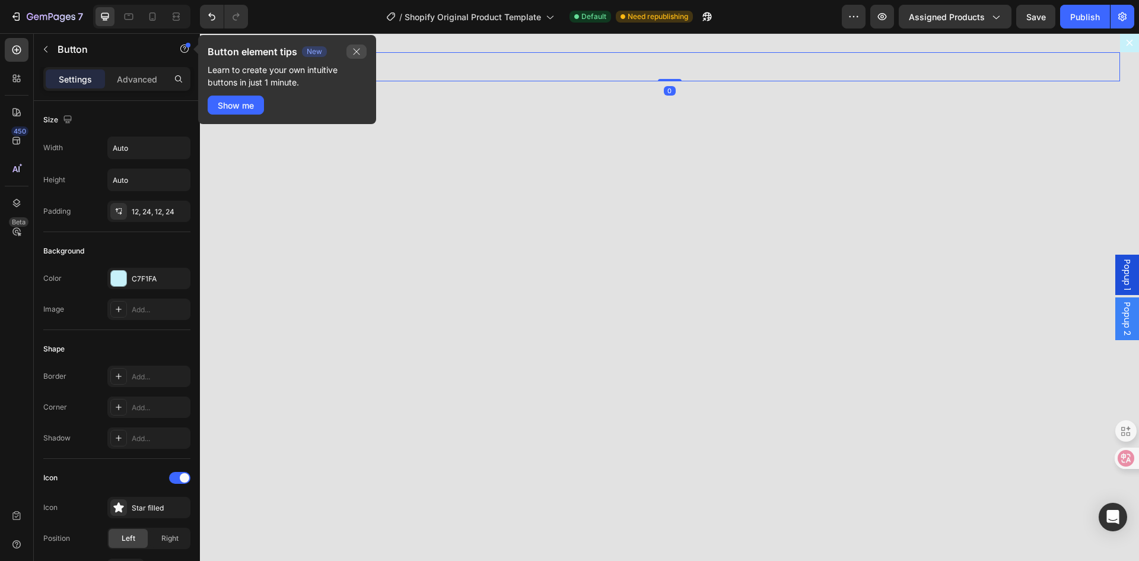
click at [359, 50] on icon "button" at bounding box center [356, 51] width 9 height 9
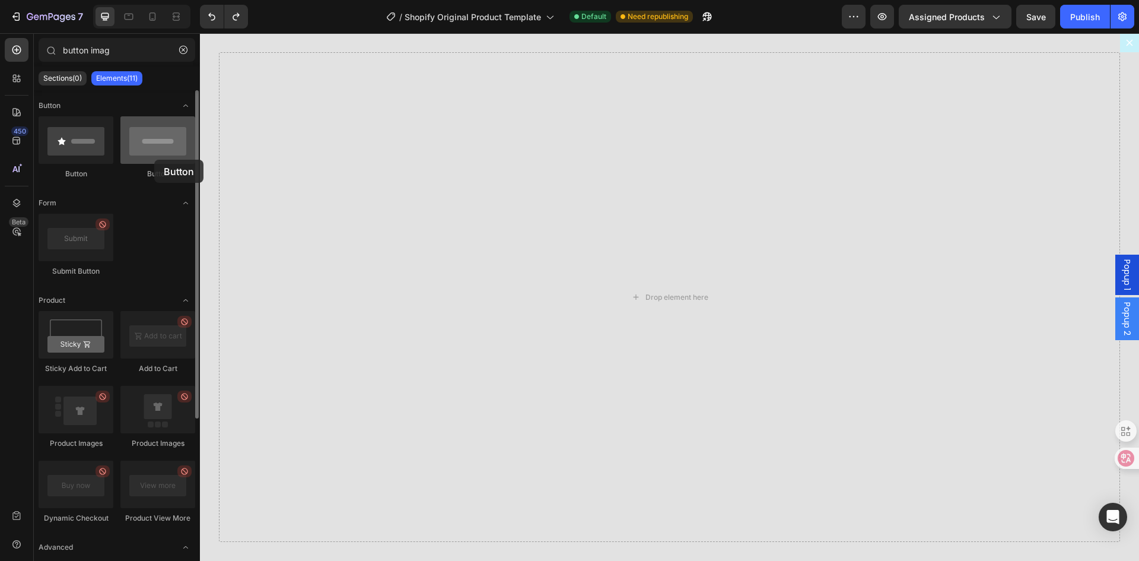
drag, startPoint x: 164, startPoint y: 141, endPoint x: 154, endPoint y: 160, distance: 21.2
click at [154, 160] on div at bounding box center [157, 139] width 75 height 47
click at [72, 49] on input "button imag" at bounding box center [117, 50] width 157 height 24
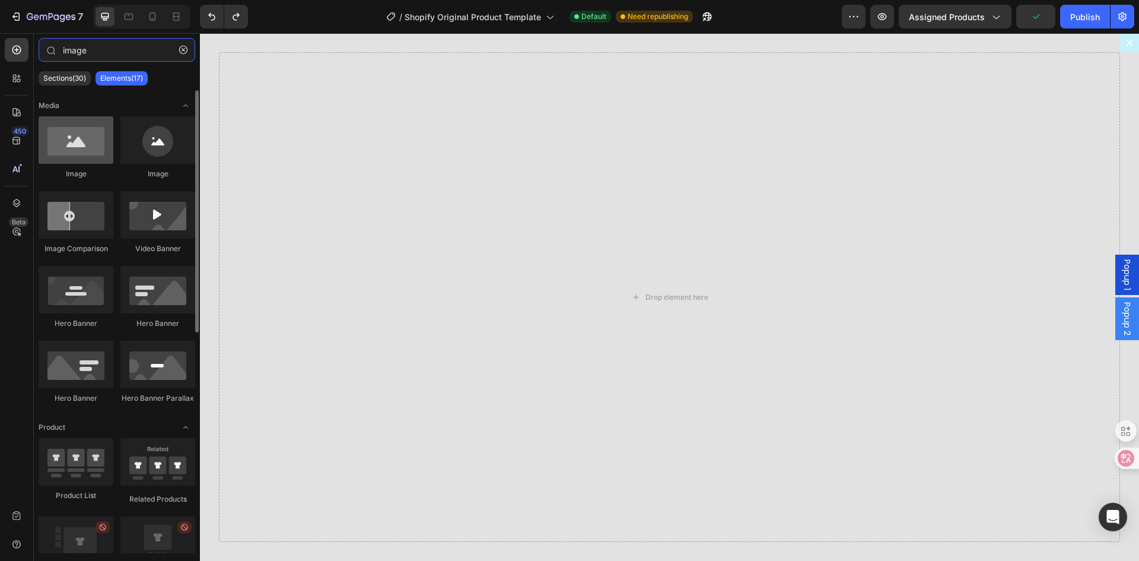
type input "image"
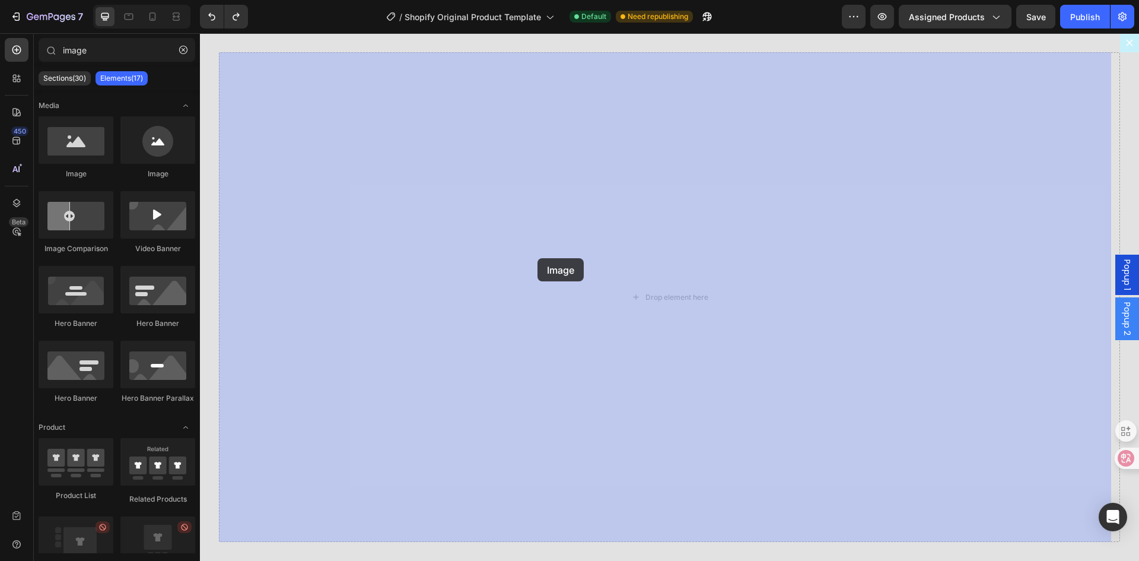
drag, startPoint x: 281, startPoint y: 176, endPoint x: 537, endPoint y: 258, distance: 269.7
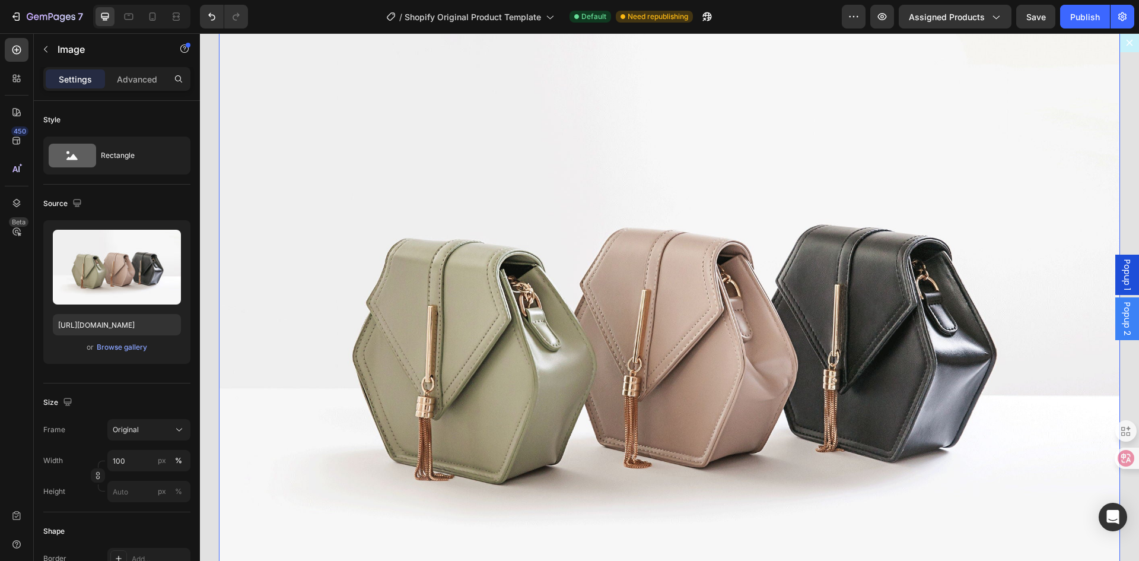
scroll to position [55, 0]
